Goal: Check status: Check status

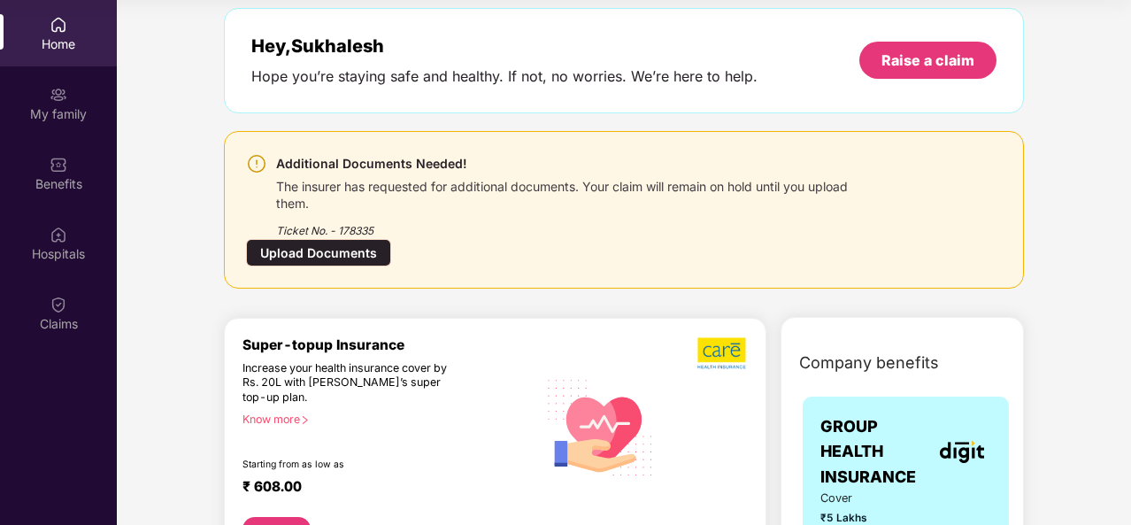
scroll to position [177, 0]
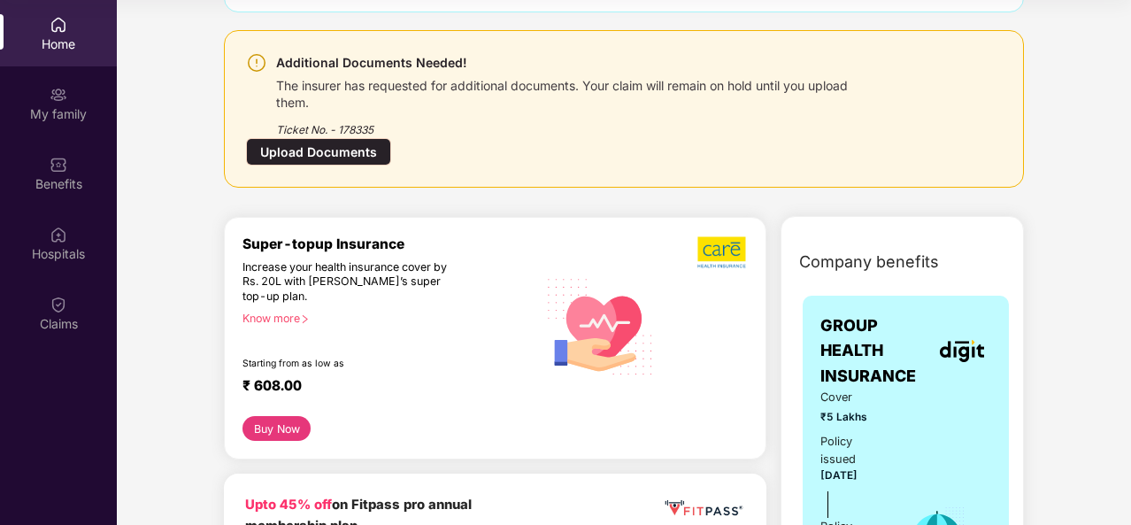
click at [315, 148] on div "Upload Documents" at bounding box center [318, 151] width 145 height 27
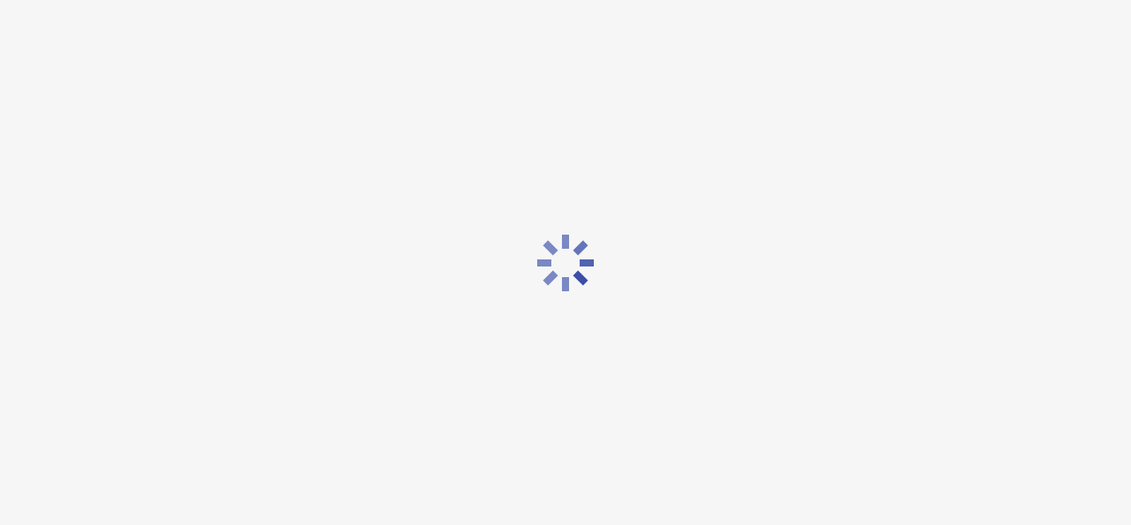
scroll to position [0, 0]
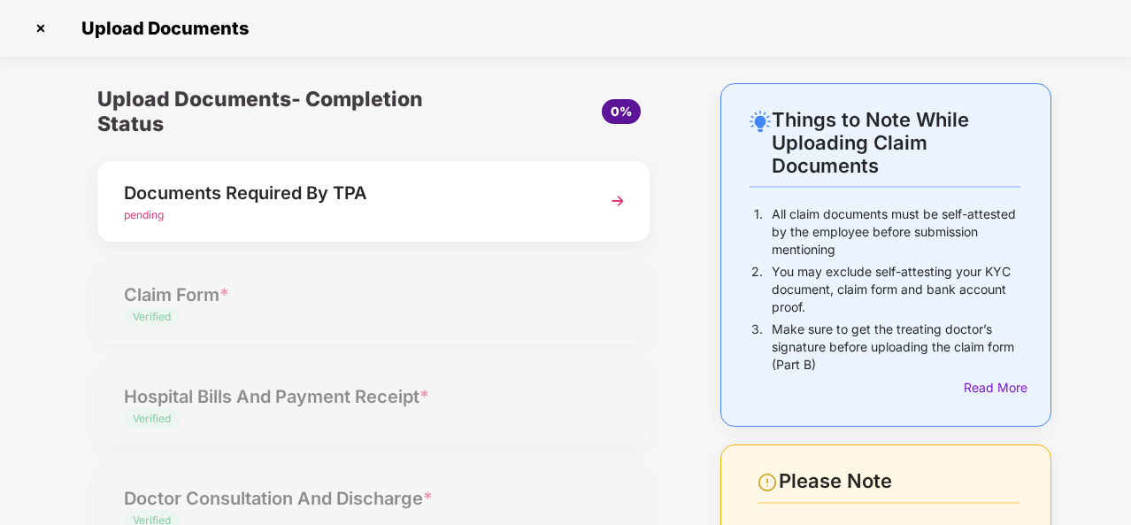
click at [135, 219] on span "pending" at bounding box center [144, 214] width 40 height 13
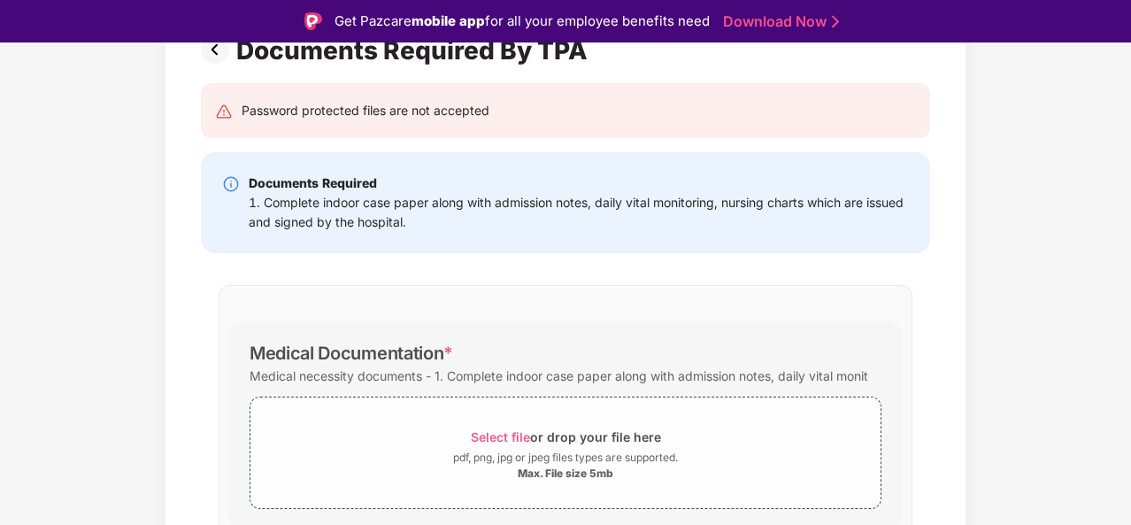
scroll to position [255, 0]
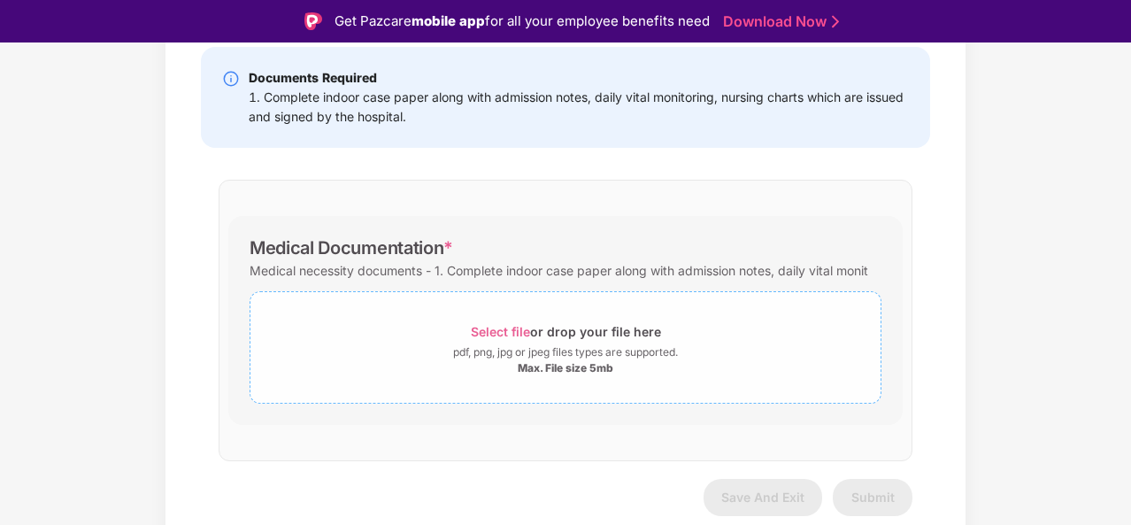
click at [490, 335] on span "Select file" at bounding box center [500, 331] width 59 height 15
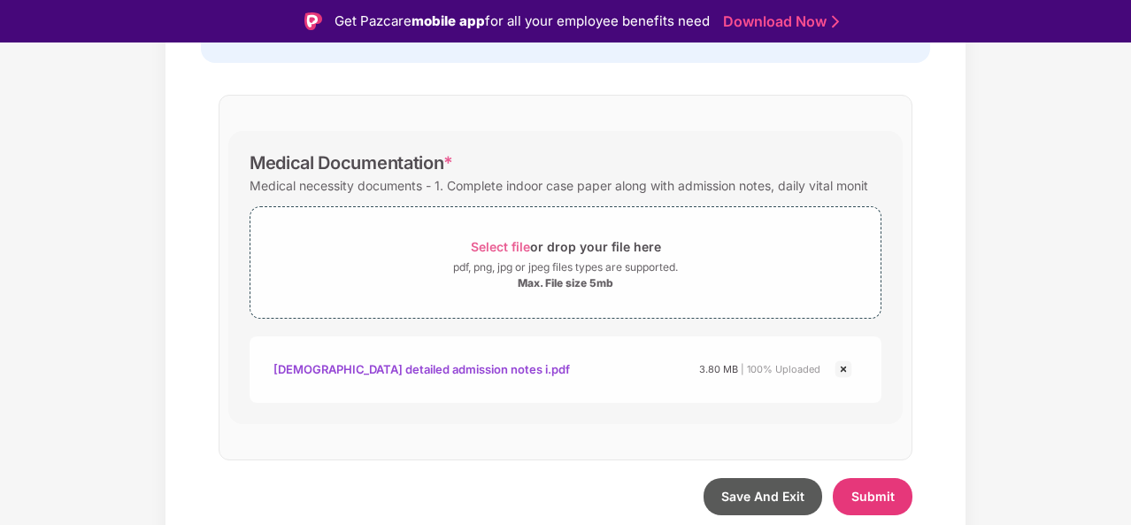
scroll to position [42, 0]
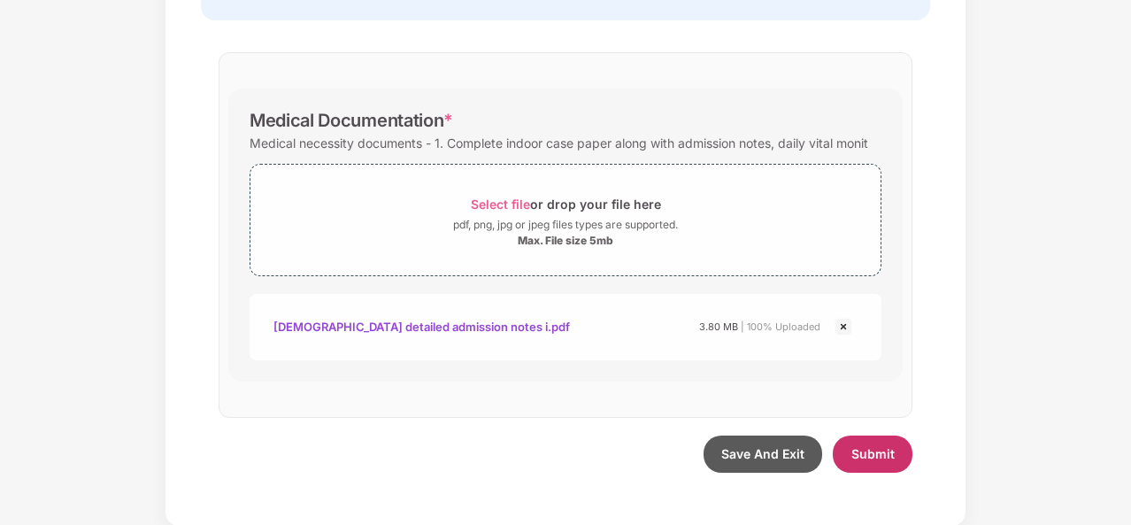
click at [862, 453] on span "Submit" at bounding box center [872, 453] width 43 height 15
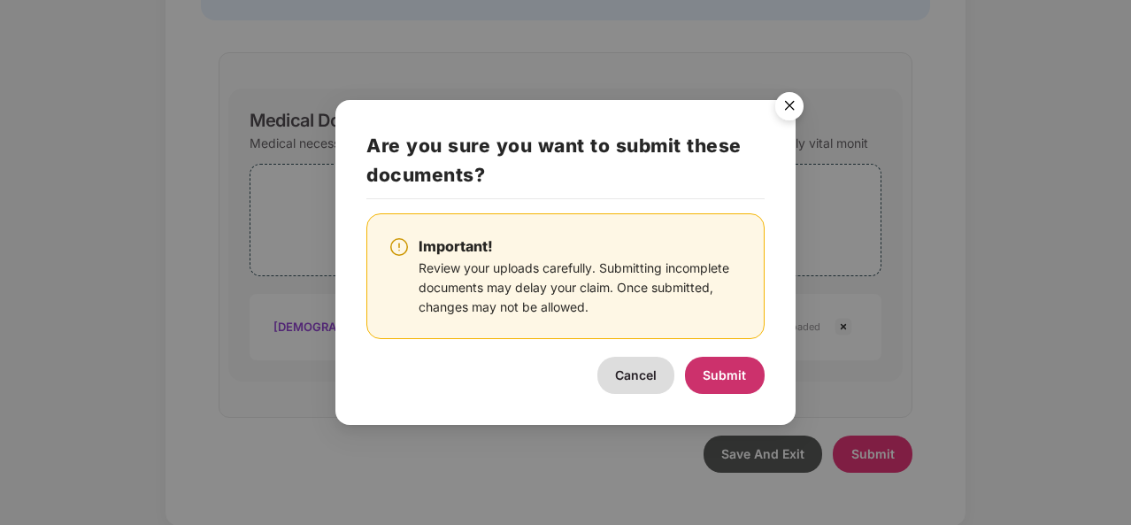
click at [727, 376] on span "Submit" at bounding box center [724, 374] width 43 height 15
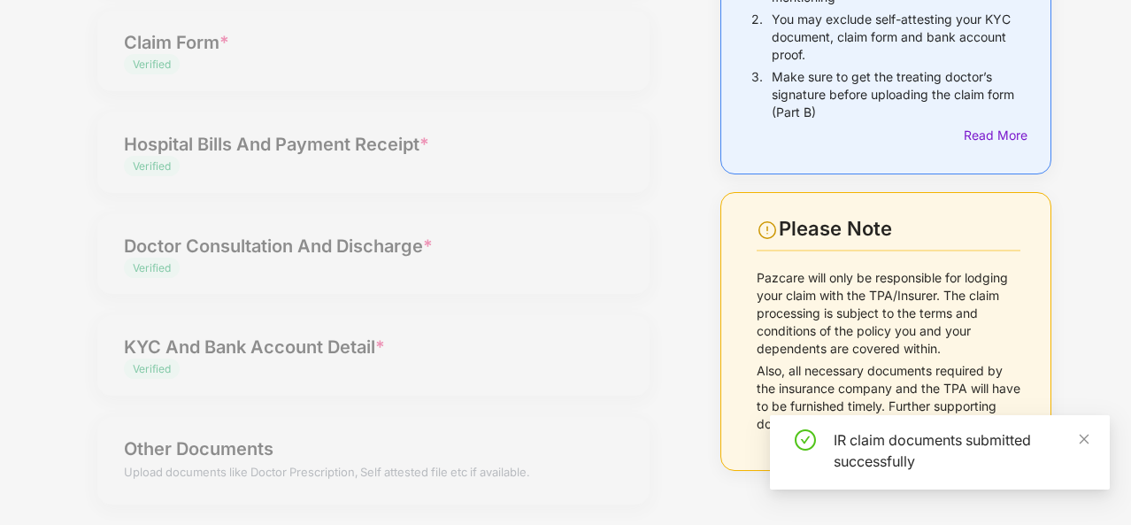
scroll to position [0, 0]
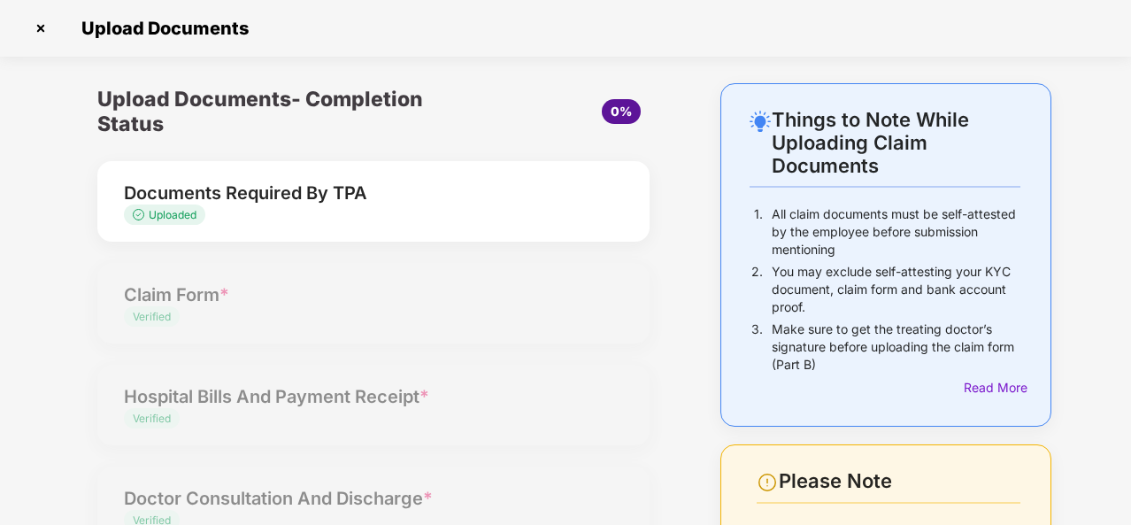
click at [39, 27] on img at bounding box center [41, 28] width 28 height 28
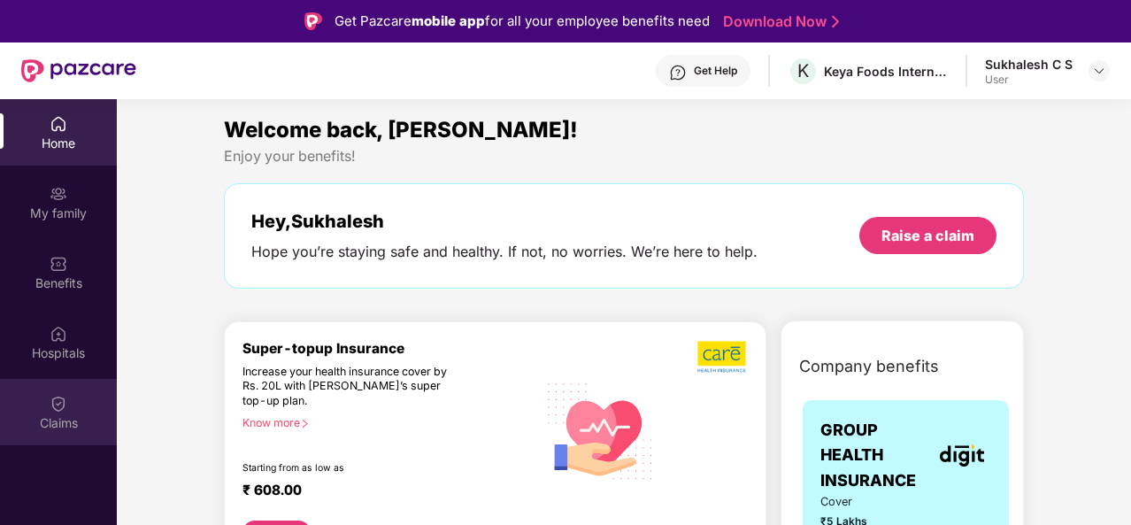
click at [69, 410] on div "Claims" at bounding box center [58, 412] width 117 height 66
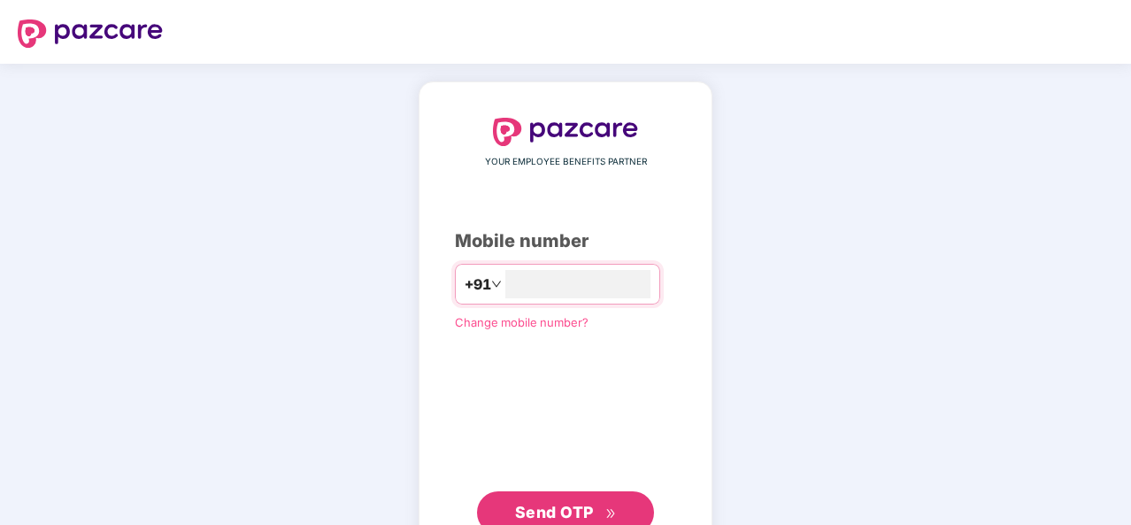
scroll to position [60, 0]
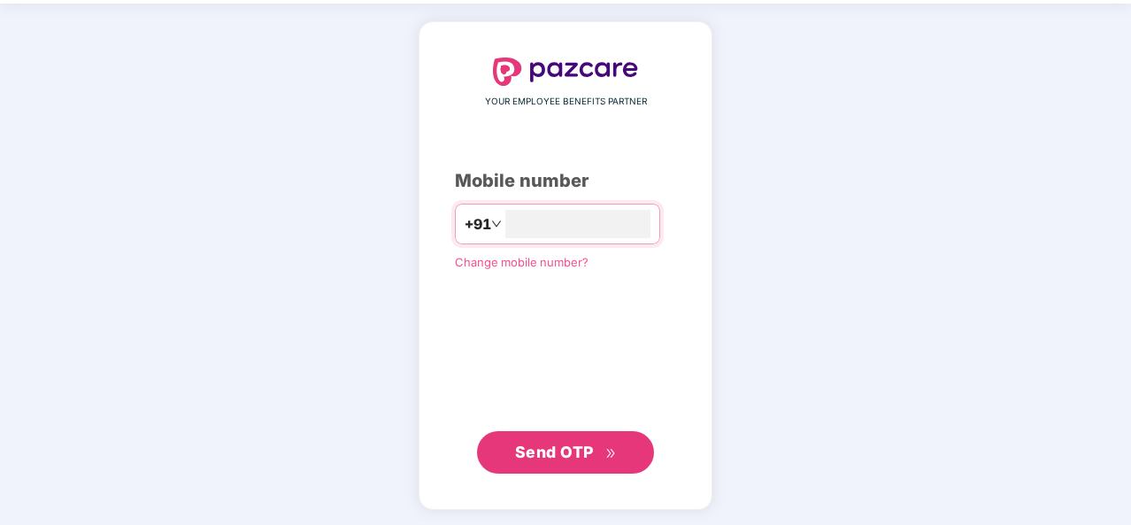
type input "**********"
click at [557, 454] on span "Send OTP" at bounding box center [554, 450] width 79 height 19
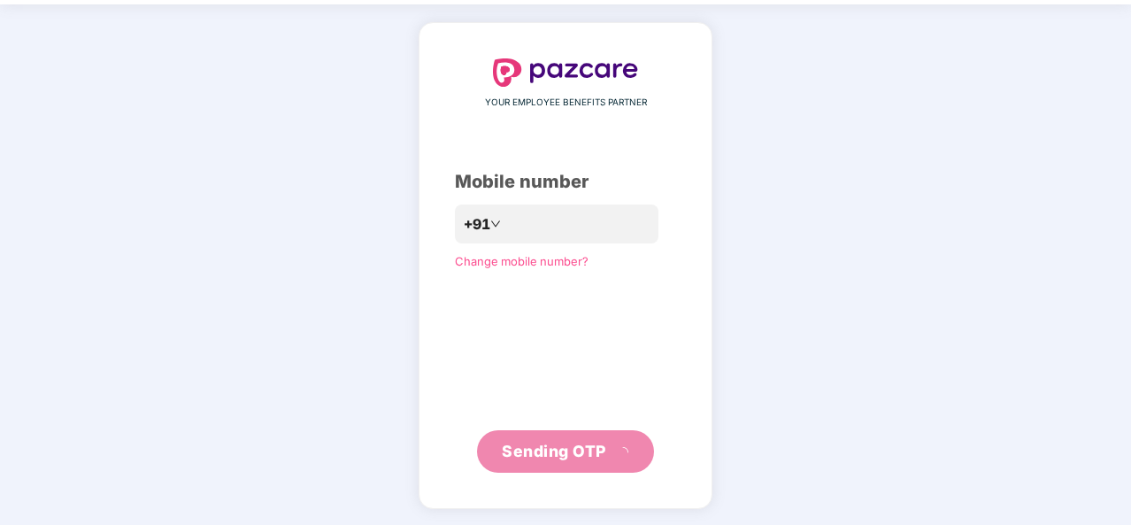
scroll to position [51, 0]
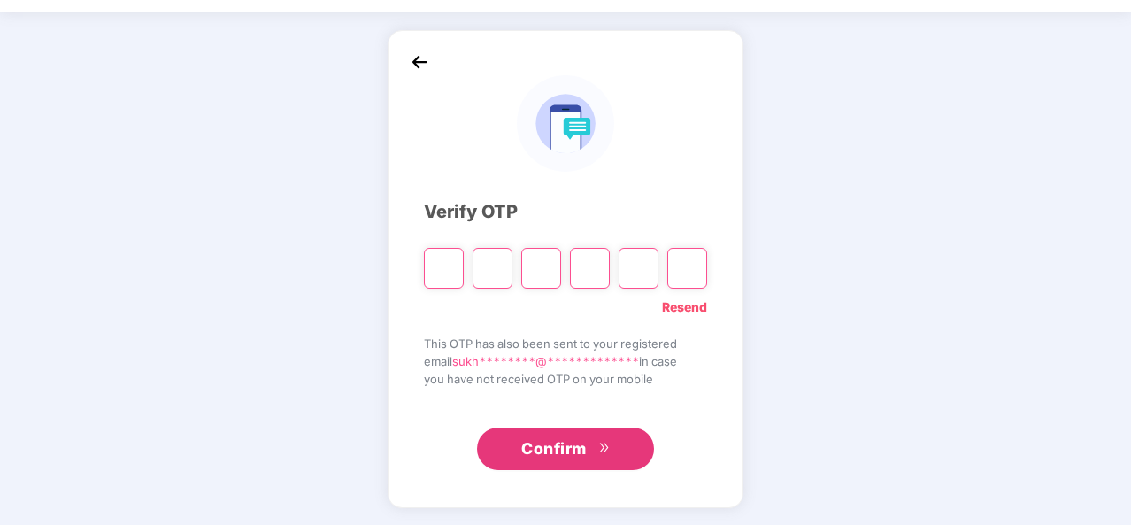
type input "*"
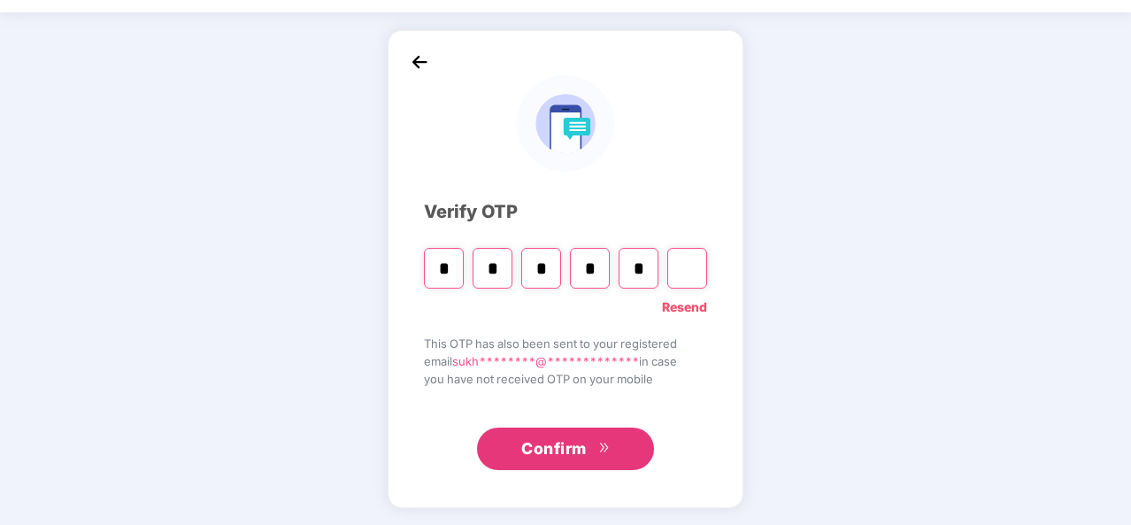
type input "*"
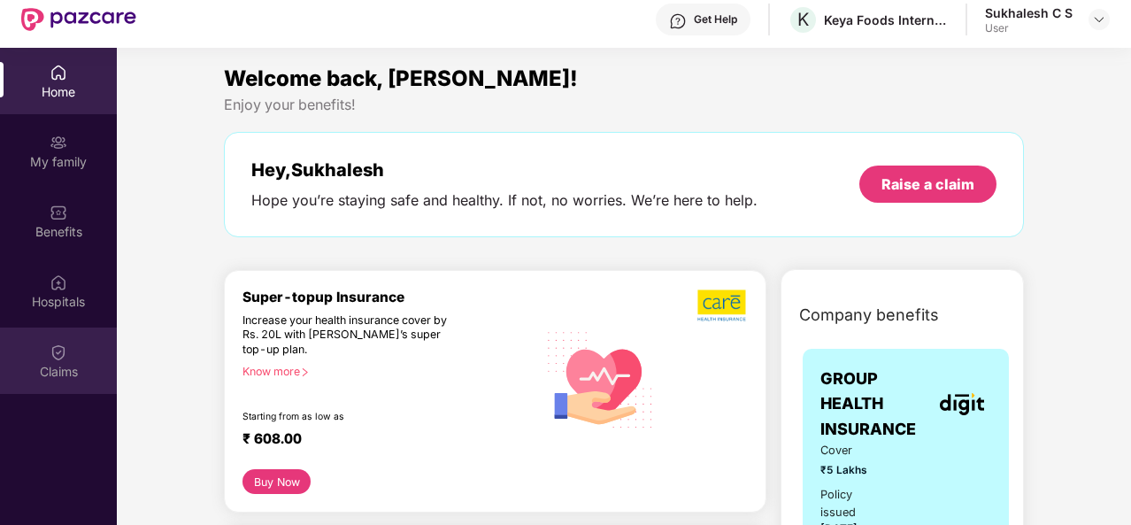
click at [64, 364] on div "Claims" at bounding box center [58, 372] width 117 height 18
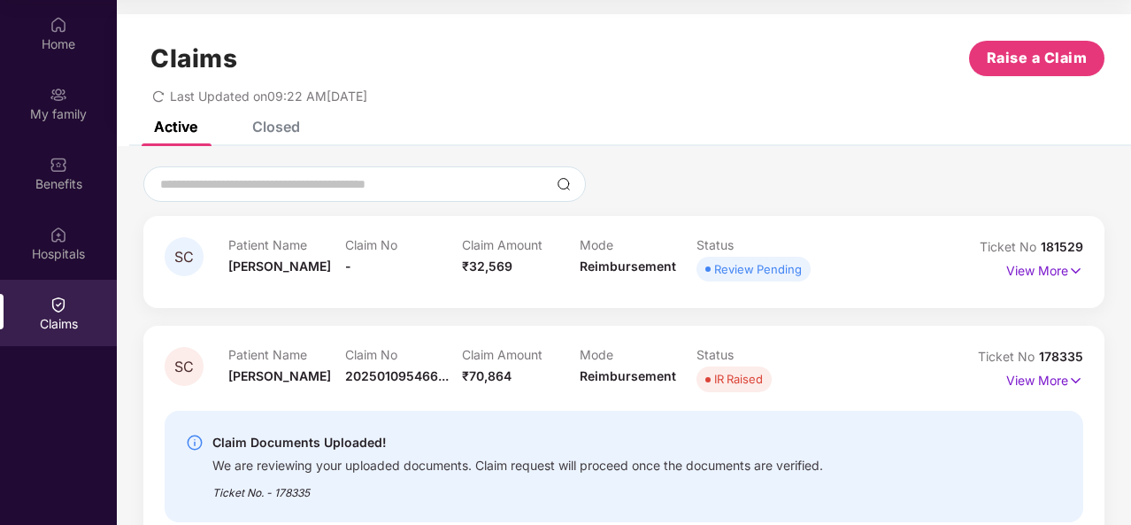
click at [750, 257] on span "Review Pending" at bounding box center [753, 269] width 114 height 25
click at [262, 265] on span "[PERSON_NAME]" at bounding box center [279, 265] width 103 height 15
drag, startPoint x: 977, startPoint y: 245, endPoint x: 1083, endPoint y: 241, distance: 106.3
click at [1083, 241] on div "SC Patient Name [PERSON_NAME] Claim No - Claim Amount ₹32,569 Mode Reimbursemen…" at bounding box center [623, 262] width 961 height 92
copy div "Ticket No 181529"
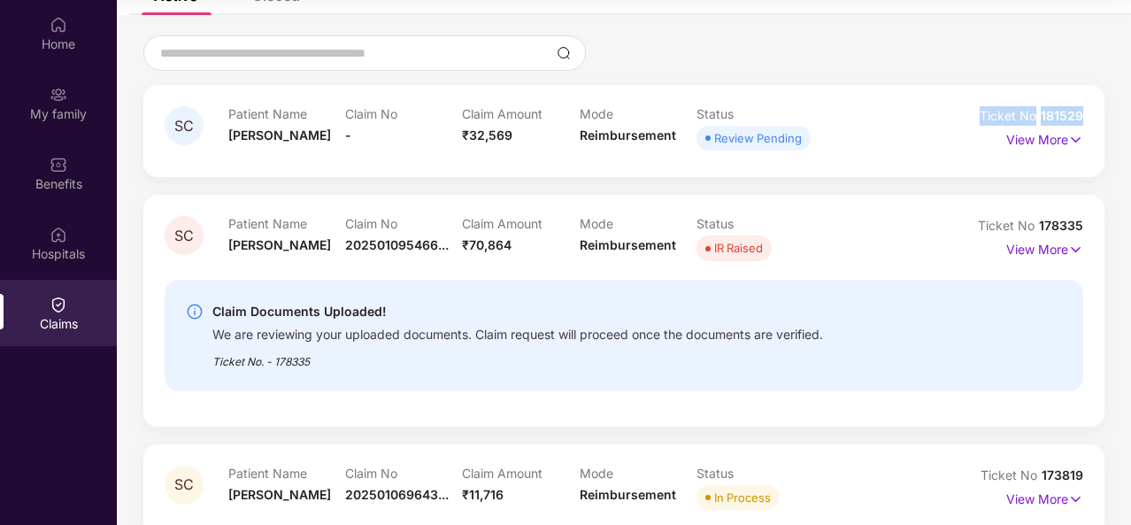
scroll to position [159, 0]
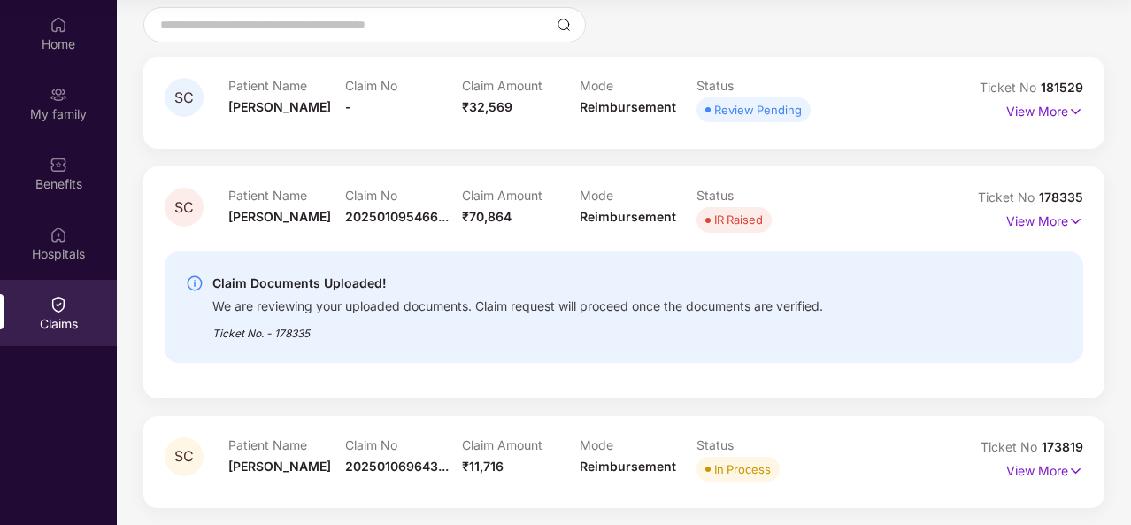
click at [405, 113] on div "Claim No -" at bounding box center [403, 102] width 117 height 49
click at [1056, 111] on p "View More" at bounding box center [1044, 109] width 77 height 24
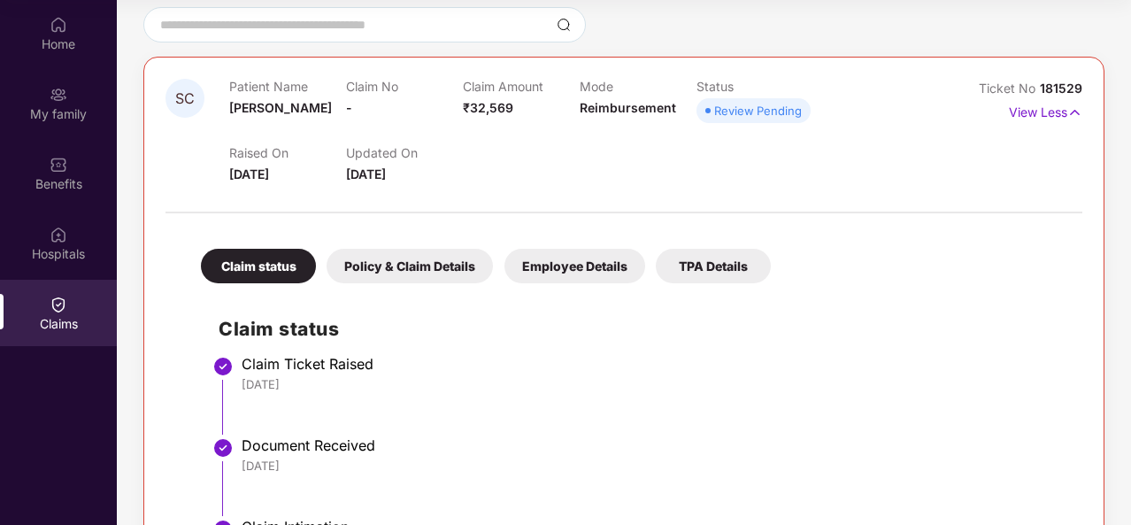
click at [430, 261] on div "Policy & Claim Details" at bounding box center [410, 266] width 166 height 35
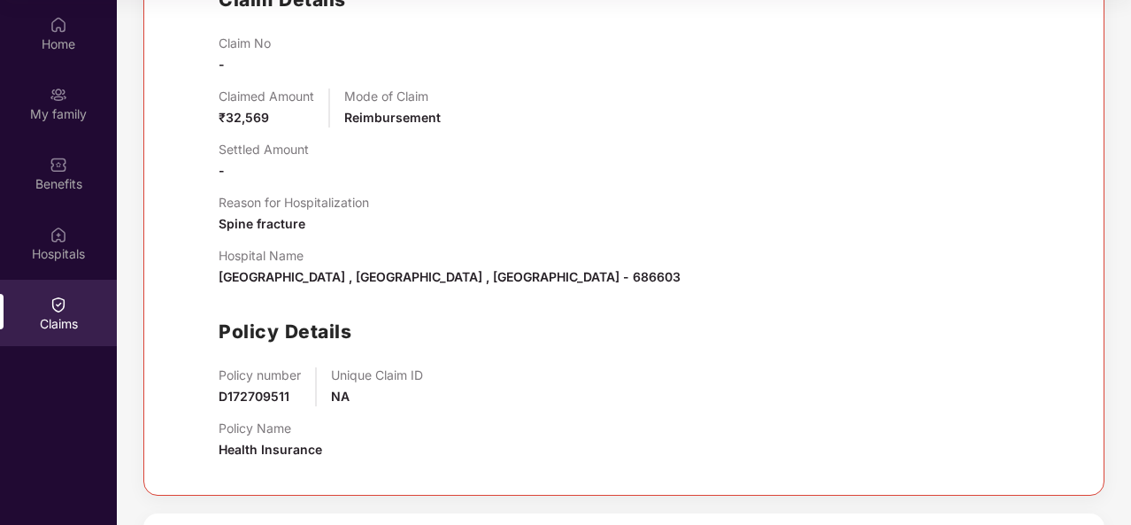
scroll to position [513, 0]
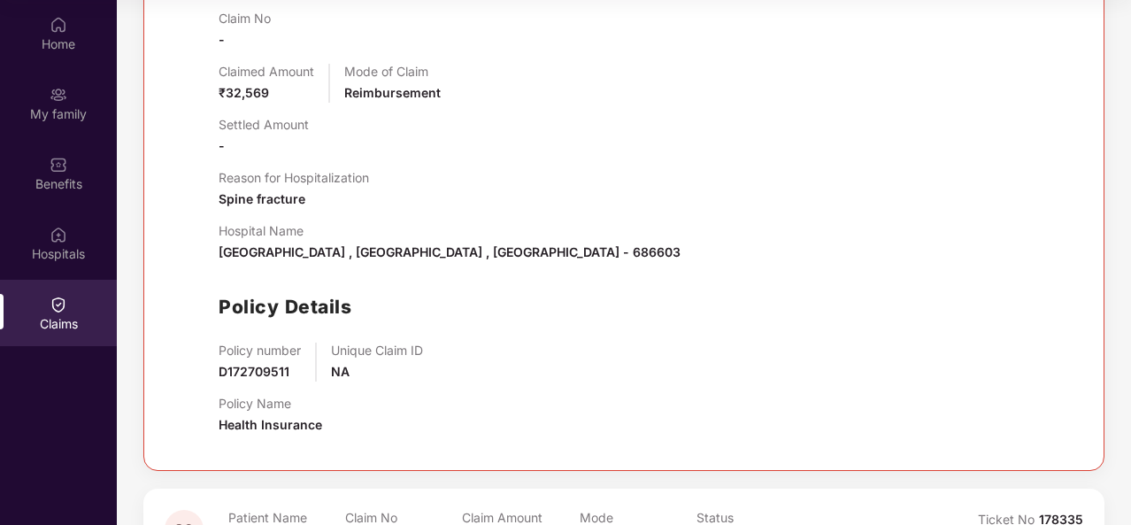
click at [680, 309] on div "Policy Details" at bounding box center [642, 306] width 846 height 29
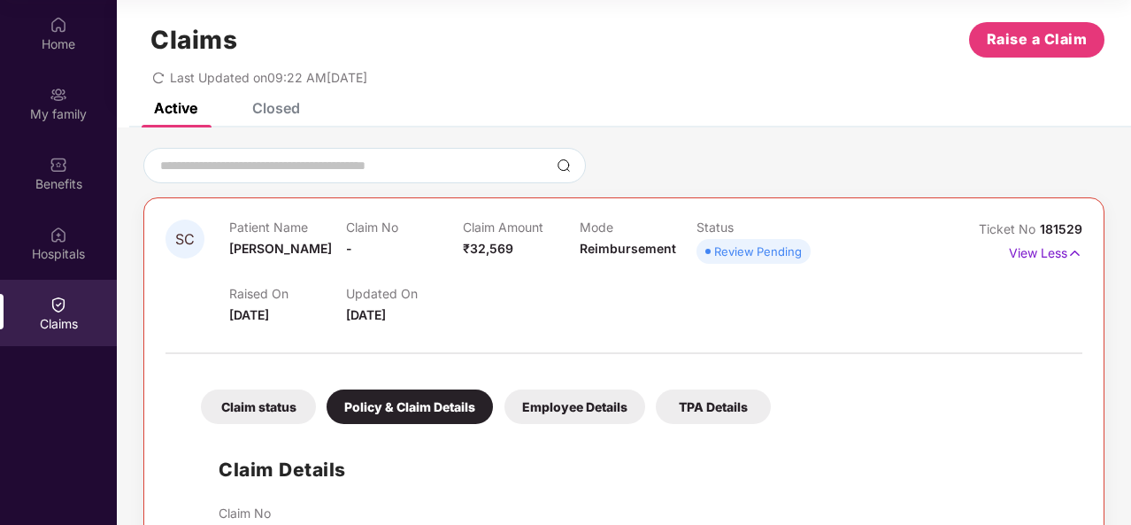
scroll to position [0, 0]
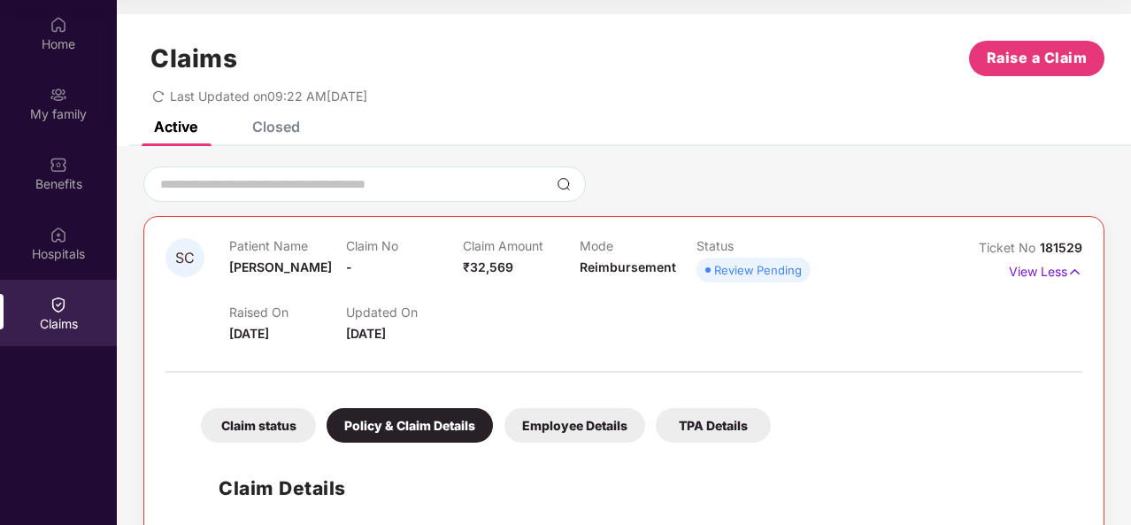
click at [773, 268] on div "Review Pending" at bounding box center [758, 270] width 88 height 18
drag, startPoint x: 977, startPoint y: 245, endPoint x: 1078, endPoint y: 243, distance: 100.9
click at [1078, 243] on div "Ticket No 181529" at bounding box center [1025, 247] width 115 height 19
copy div "Ticket No 181529"
